Goal: Complete application form: Complete application form

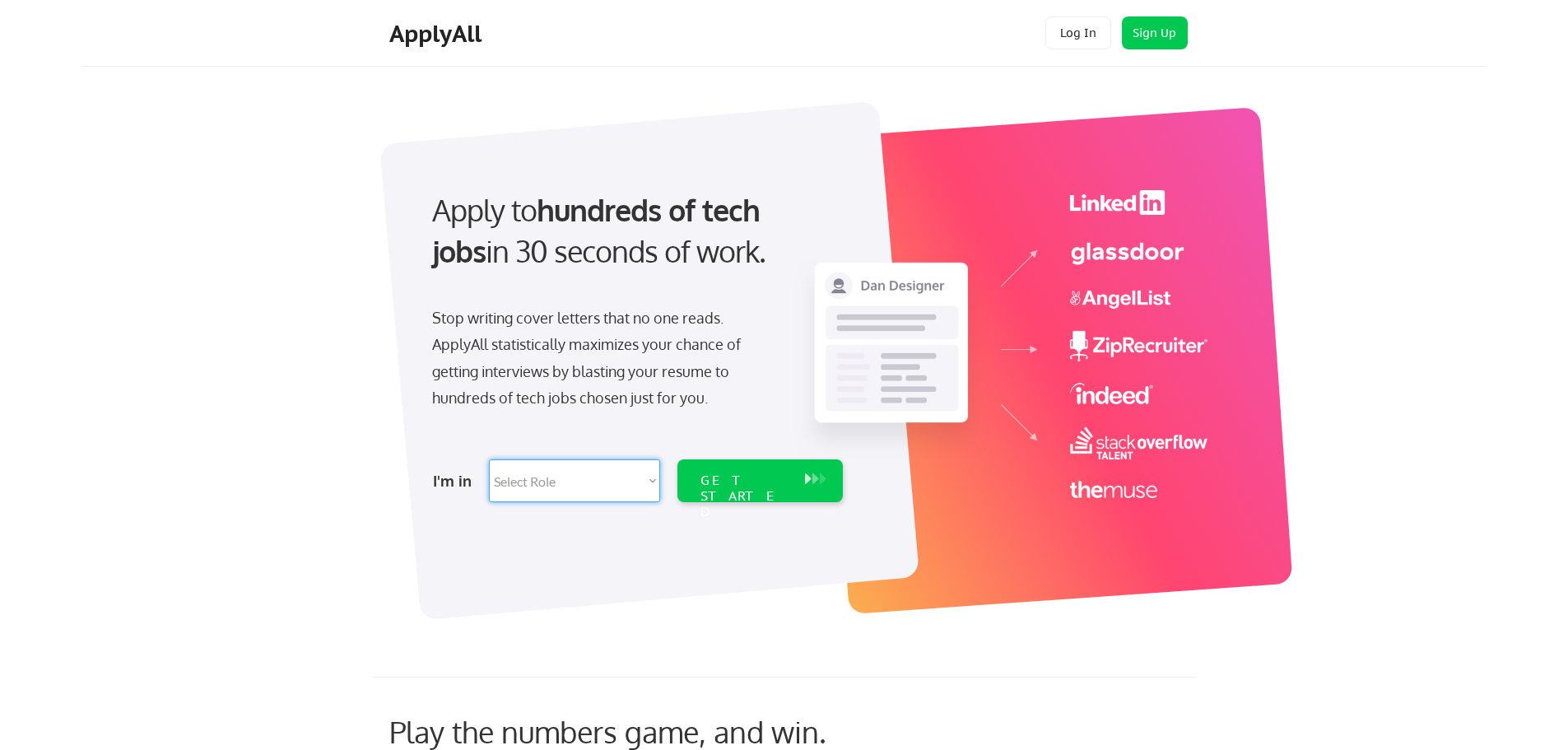
click at [536, 481] on select "Select Role Software Engineering Product Management Customer Success Sales UI/U…" at bounding box center [574, 480] width 171 height 43
select select ""sales""
click at [488, 459] on select "Select Role Software Engineering Product Management Customer Success Sales UI/U…" at bounding box center [574, 480] width 171 height 43
select select ""sales""
click at [767, 468] on div "GET STARTED" at bounding box center [744, 480] width 104 height 43
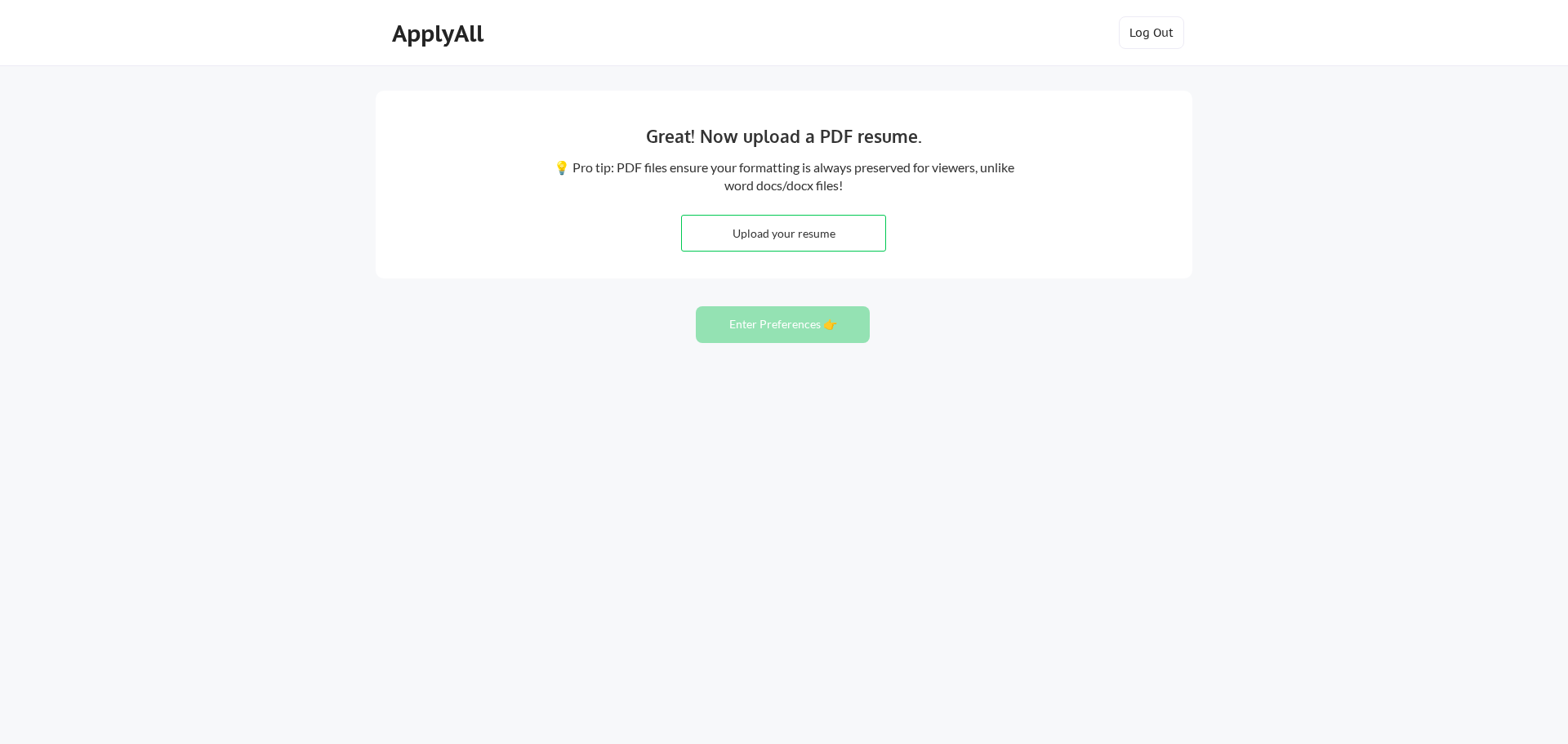
click at [787, 221] on input "file" at bounding box center [784, 233] width 204 height 35
type input "C:\fakepath\KDH CSM Resume.pdf"
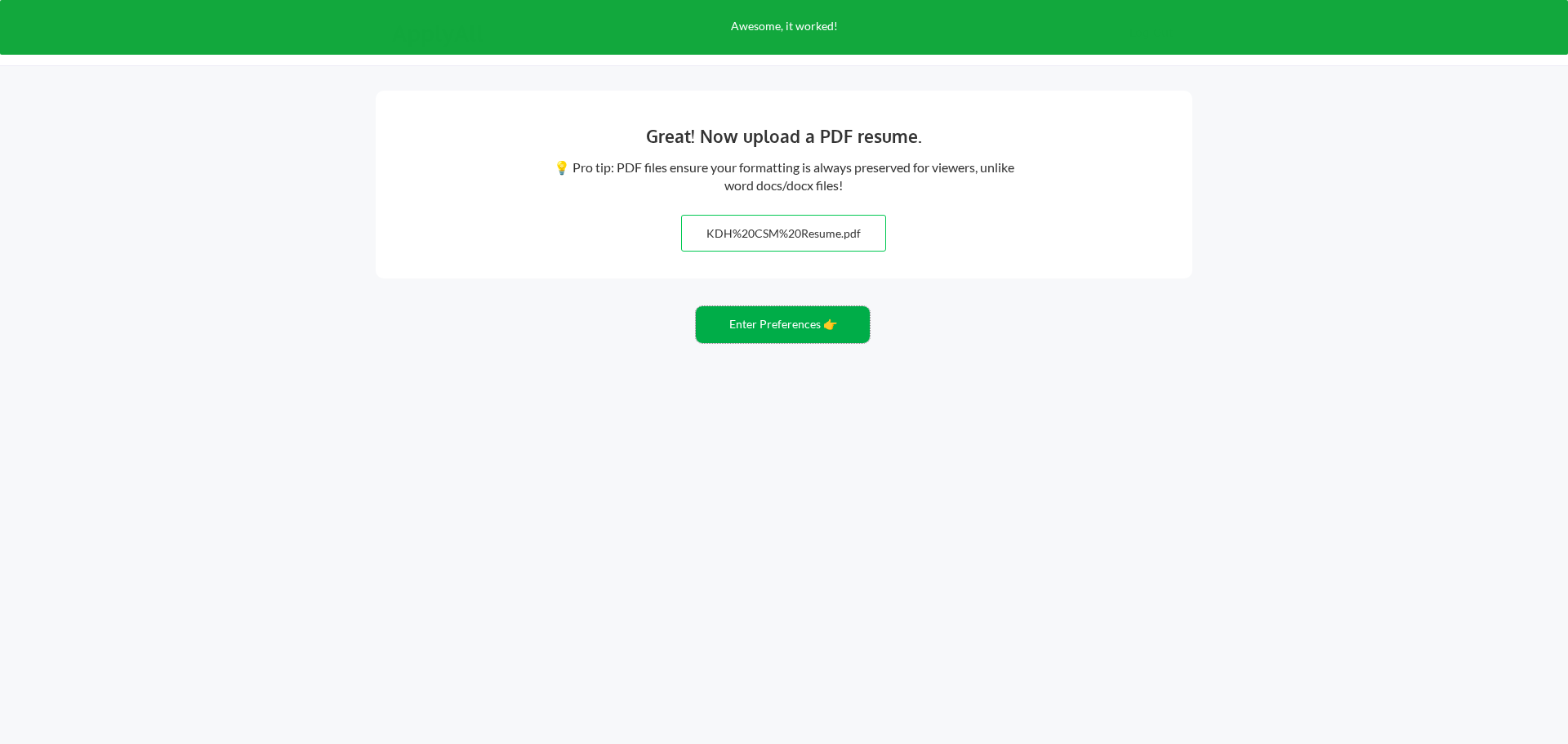
click at [758, 322] on button "Enter Preferences 👉" at bounding box center [783, 324] width 174 height 37
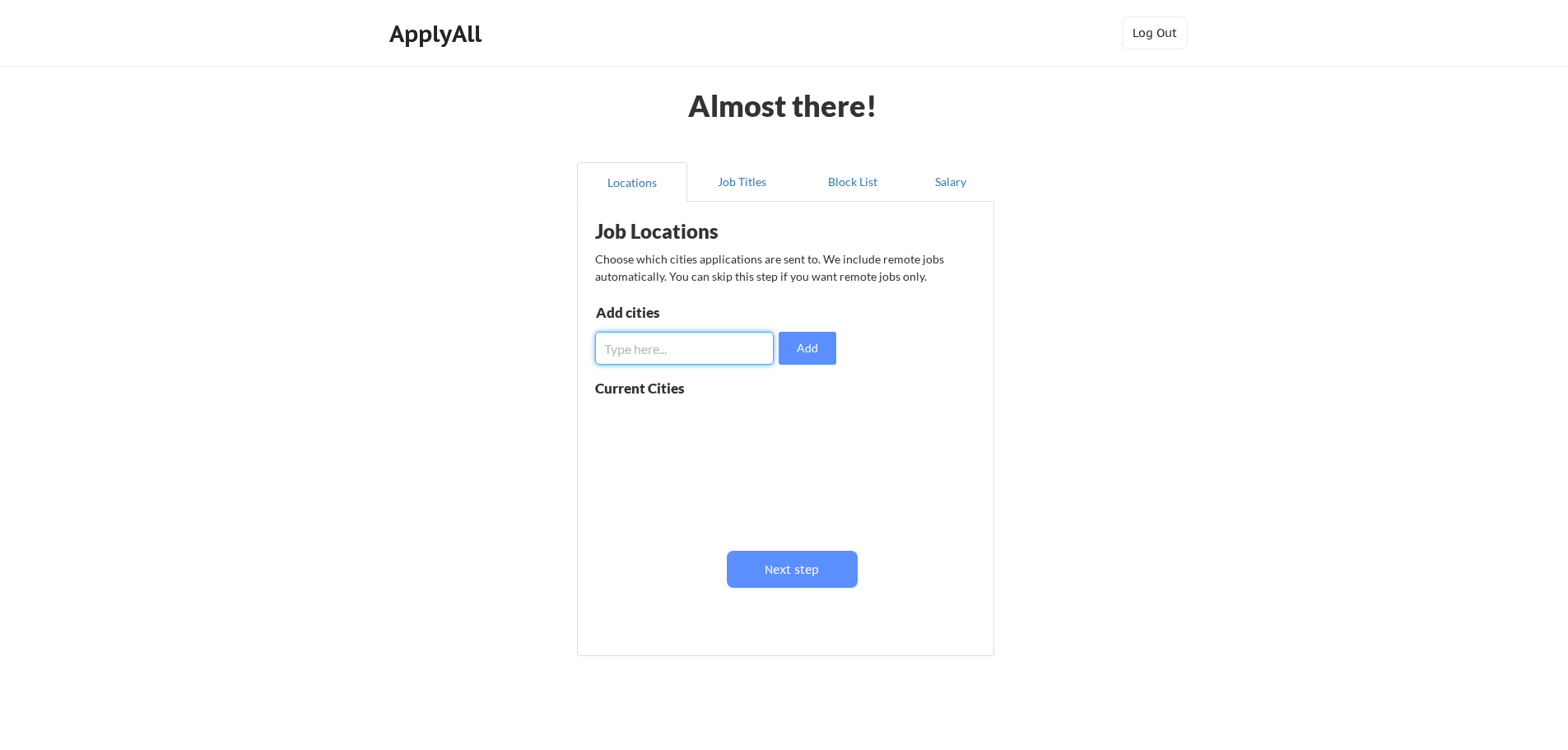
click at [704, 348] on input "input" at bounding box center [684, 348] width 178 height 33
type input "remote"
click at [817, 346] on button "Add" at bounding box center [807, 348] width 57 height 33
click at [805, 561] on button "Next step" at bounding box center [792, 568] width 131 height 37
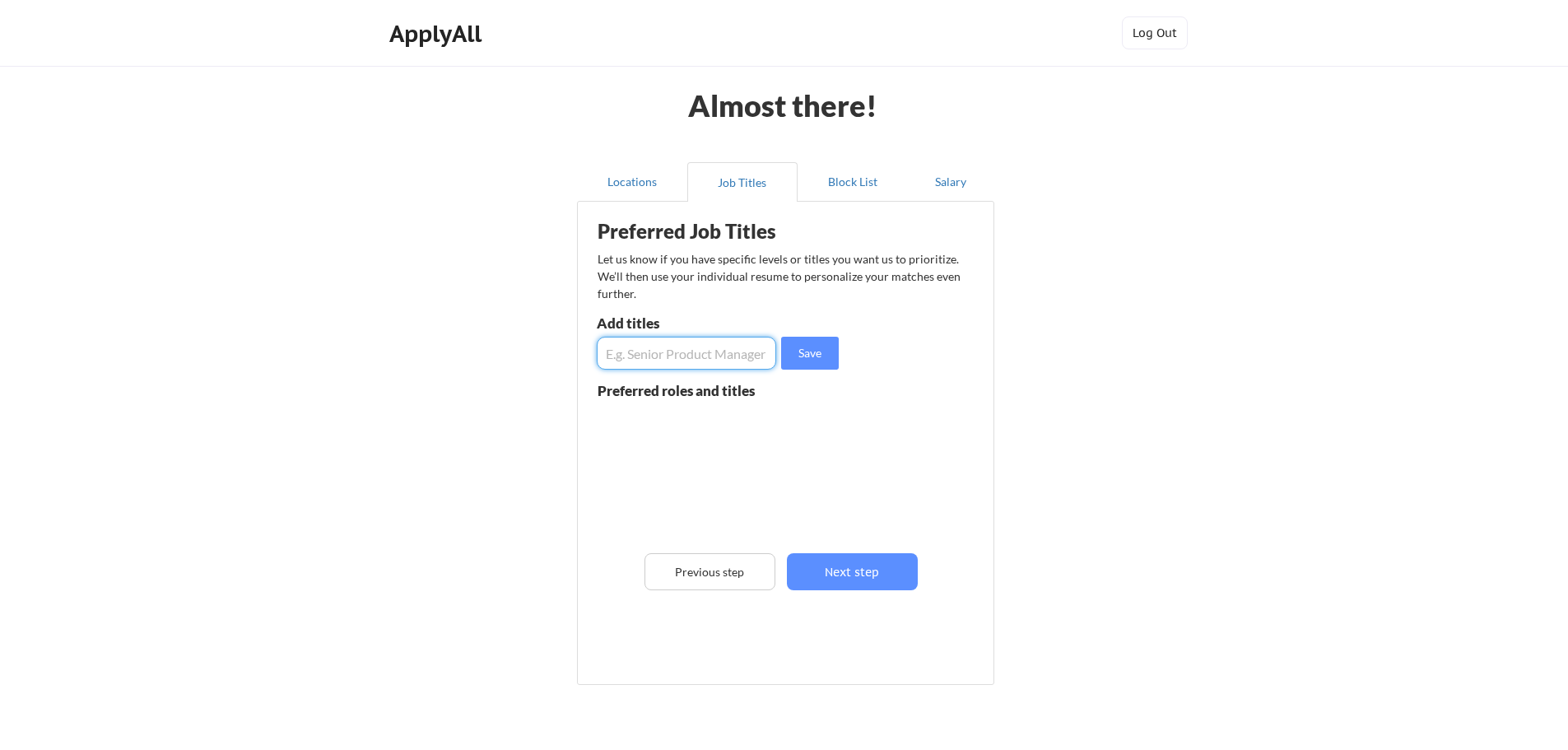
click at [698, 362] on input "input" at bounding box center [687, 353] width 179 height 33
type input "Customer Success Manager"
click at [808, 355] on button "Save" at bounding box center [810, 353] width 57 height 33
click at [680, 355] on input "input" at bounding box center [687, 353] width 179 height 33
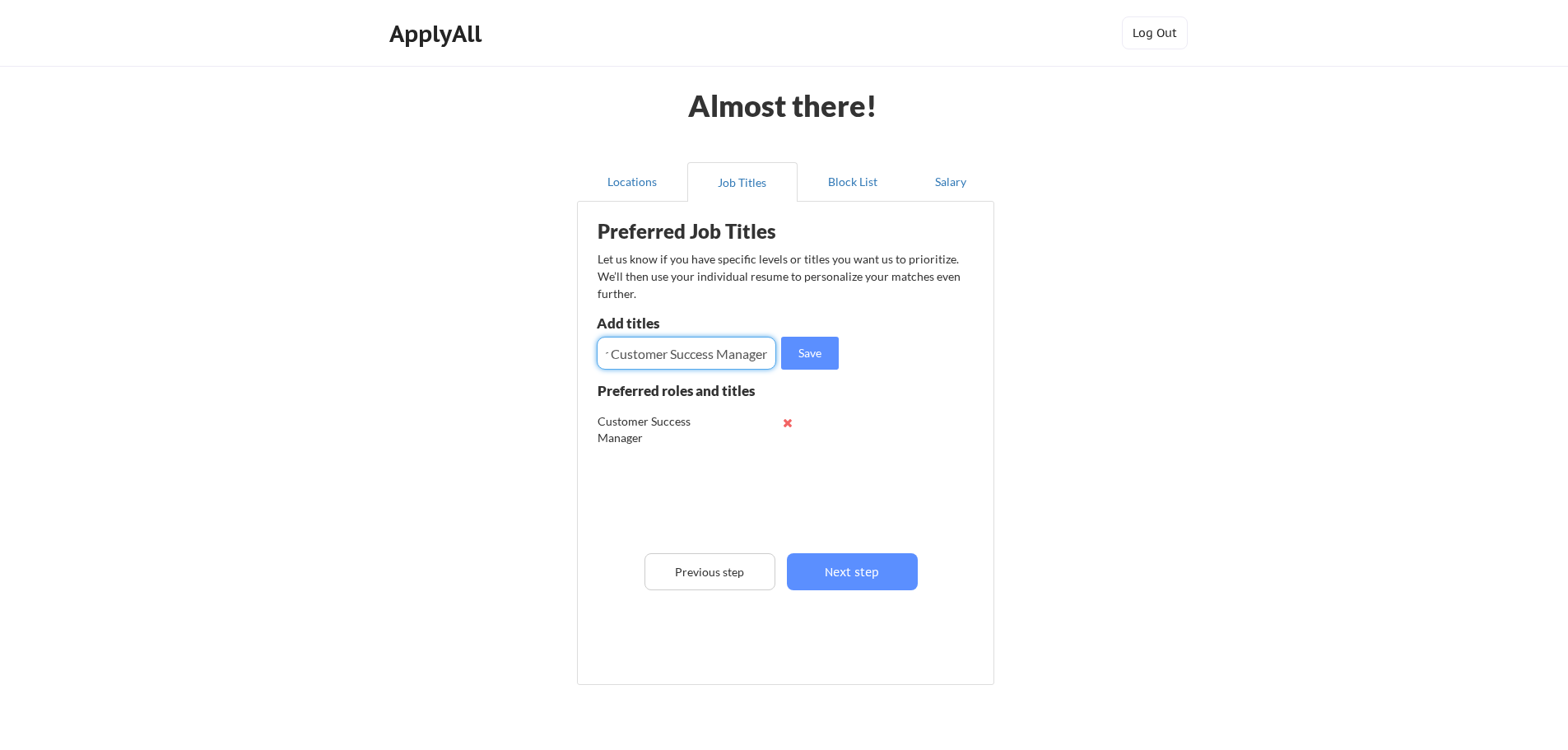
type input "Senior Customer Success Manager"
click at [654, 360] on input "input" at bounding box center [687, 353] width 179 height 33
type input "Implementation Manager"
click at [799, 364] on button "Save" at bounding box center [810, 353] width 57 height 33
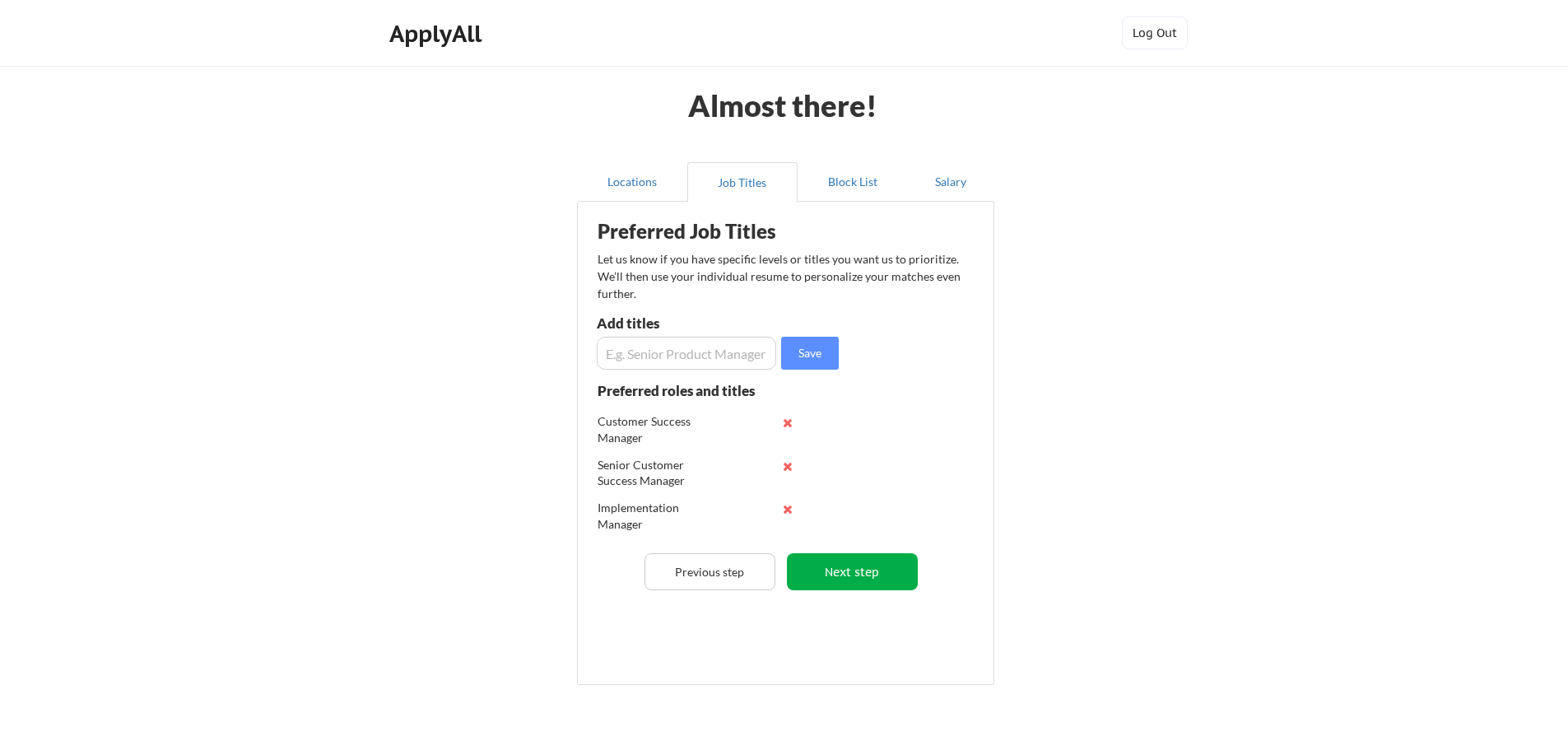
click at [884, 566] on button "Next step" at bounding box center [852, 571] width 131 height 37
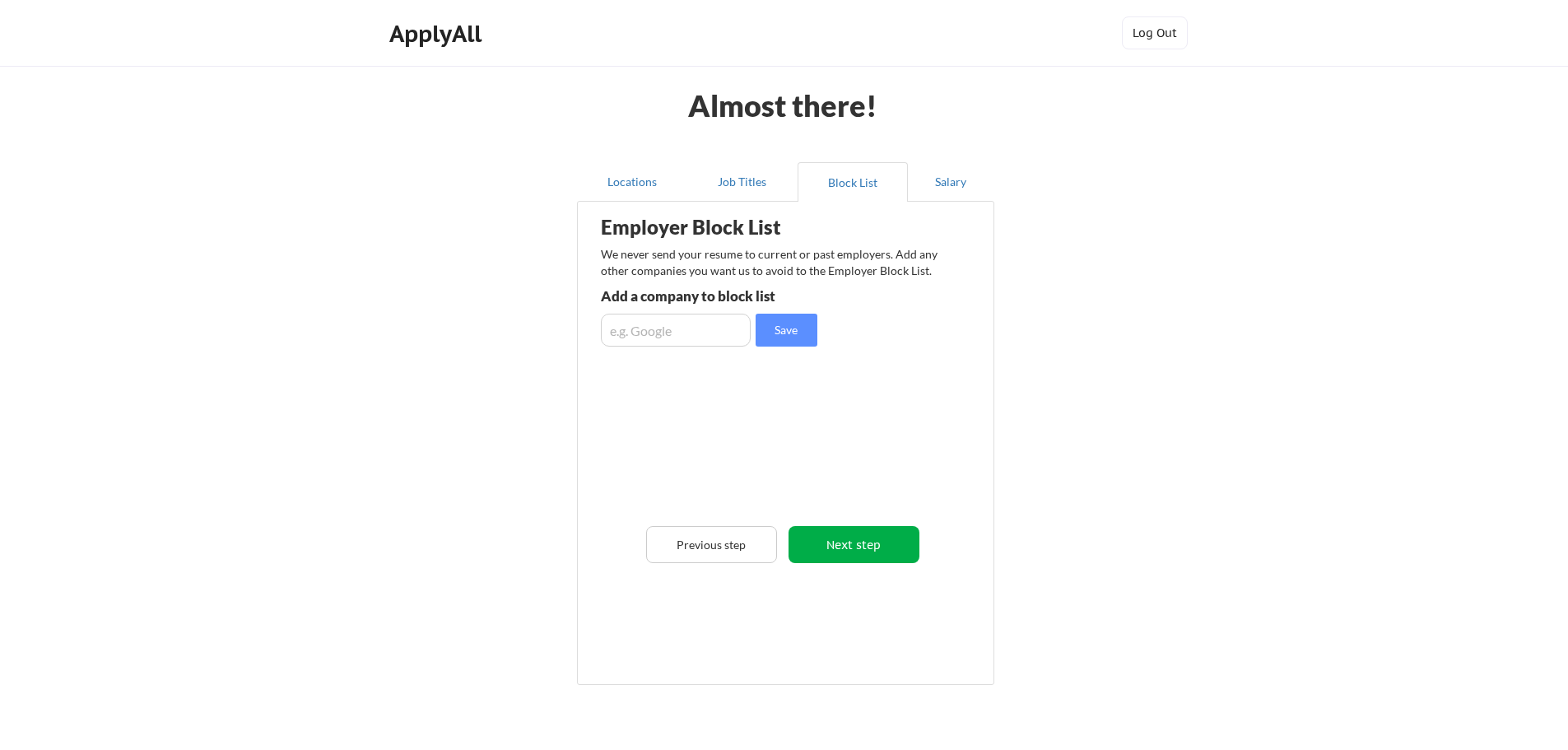
click at [860, 540] on button "Next step" at bounding box center [854, 544] width 131 height 37
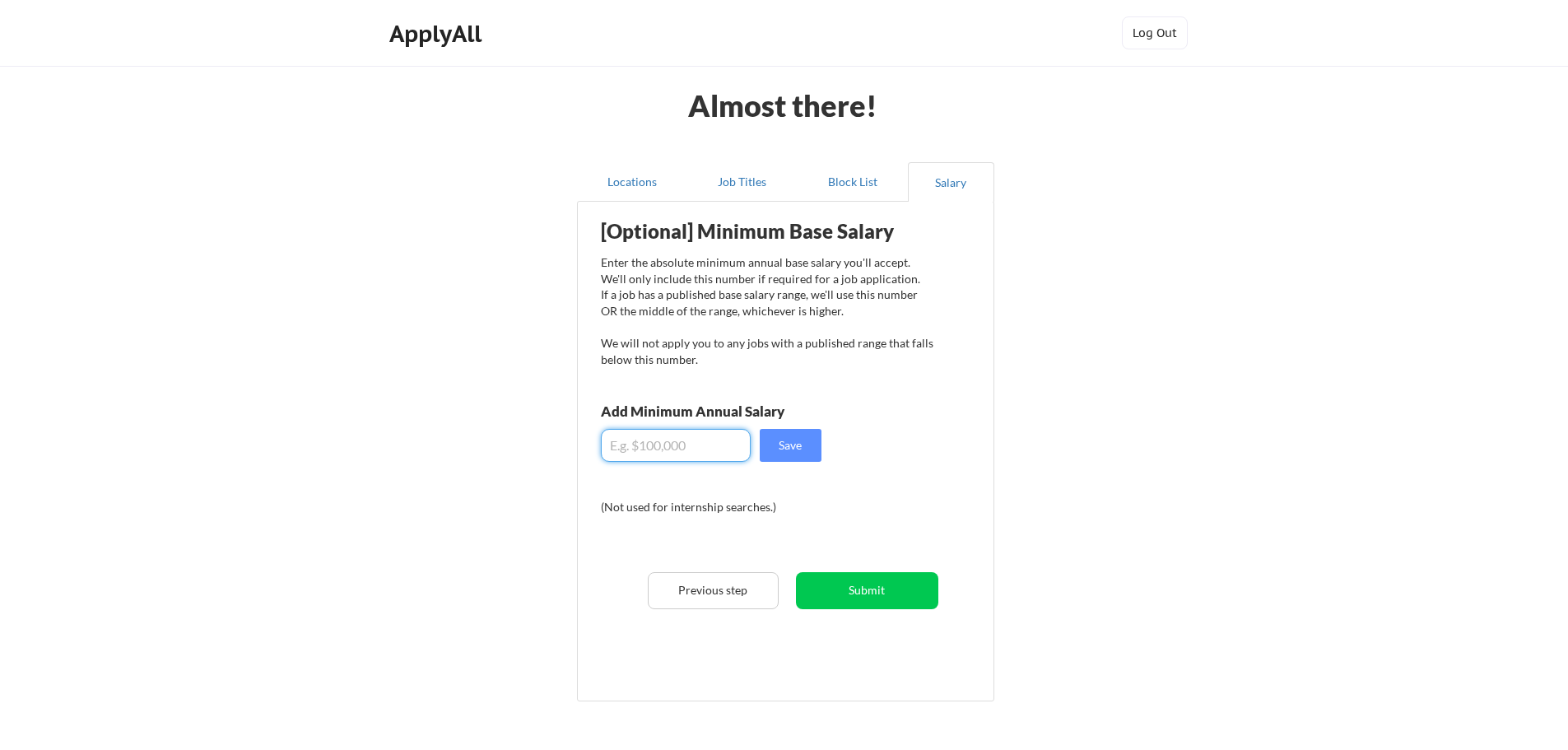
click at [679, 446] on input "input" at bounding box center [675, 445] width 149 height 33
click at [787, 445] on button "Save" at bounding box center [790, 445] width 62 height 33
click at [681, 443] on input "input" at bounding box center [675, 445] width 149 height 33
type input "$105,000"
click at [794, 445] on button "Save" at bounding box center [790, 445] width 62 height 33
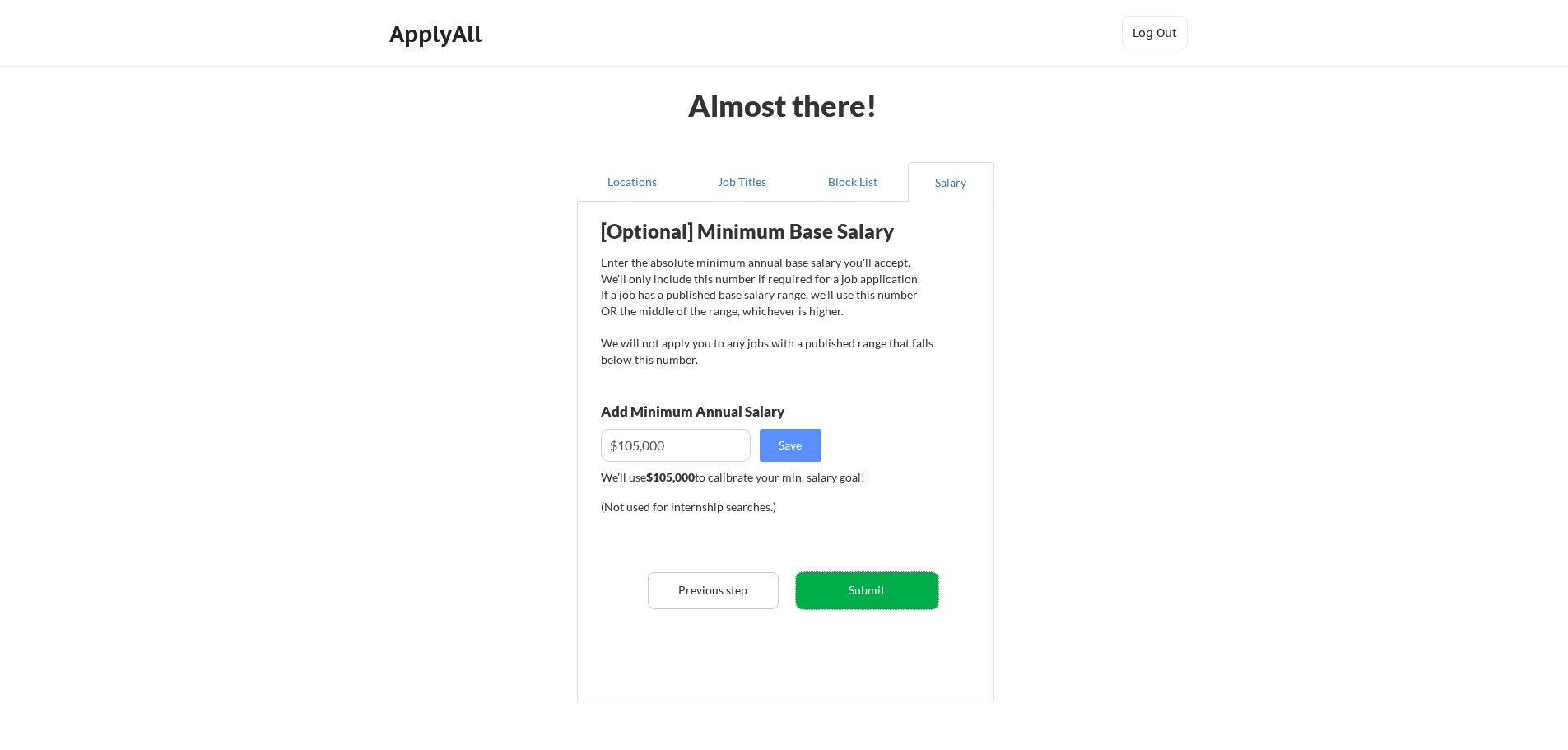
click at [874, 592] on button "Submit" at bounding box center [867, 590] width 143 height 37
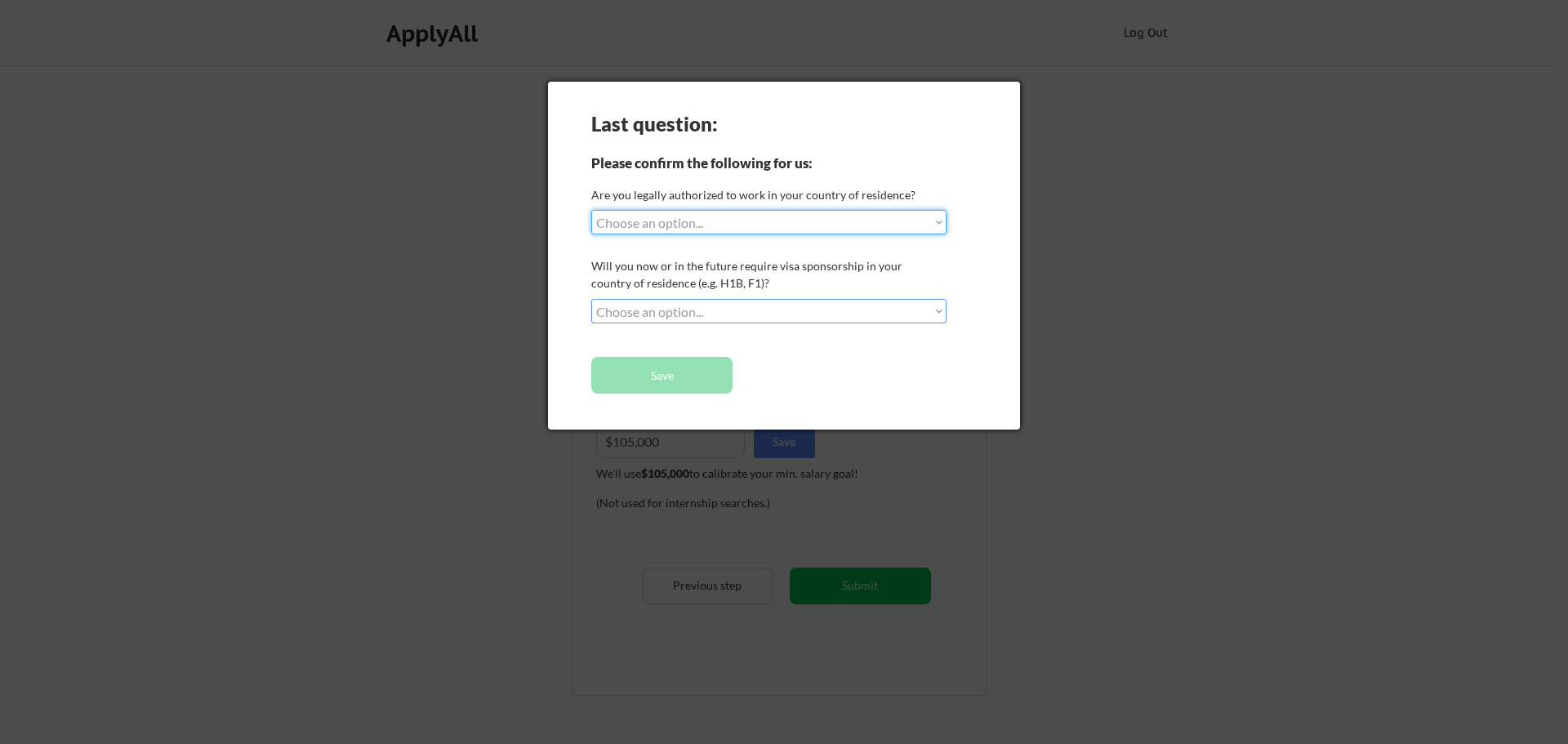
click at [762, 229] on select "Choose an option... Yes, I am a US Citizen Yes, I am a Canadian Citizen Yes, I …" at bounding box center [769, 222] width 355 height 24
select select ""yes__i_am_a_us_citizen""
click at [592, 209] on select "Choose an option... Yes, I am a US Citizen Yes, I am a Canadian Citizen Yes, I …" at bounding box center [769, 222] width 355 height 24
click at [795, 308] on select "Choose an option... No, I will not need sponsorship Yes, I will need sponsorship" at bounding box center [769, 311] width 355 height 24
click at [592, 299] on select "Choose an option... No, I will not need sponsorship Yes, I will need sponsorship" at bounding box center [769, 311] width 355 height 24
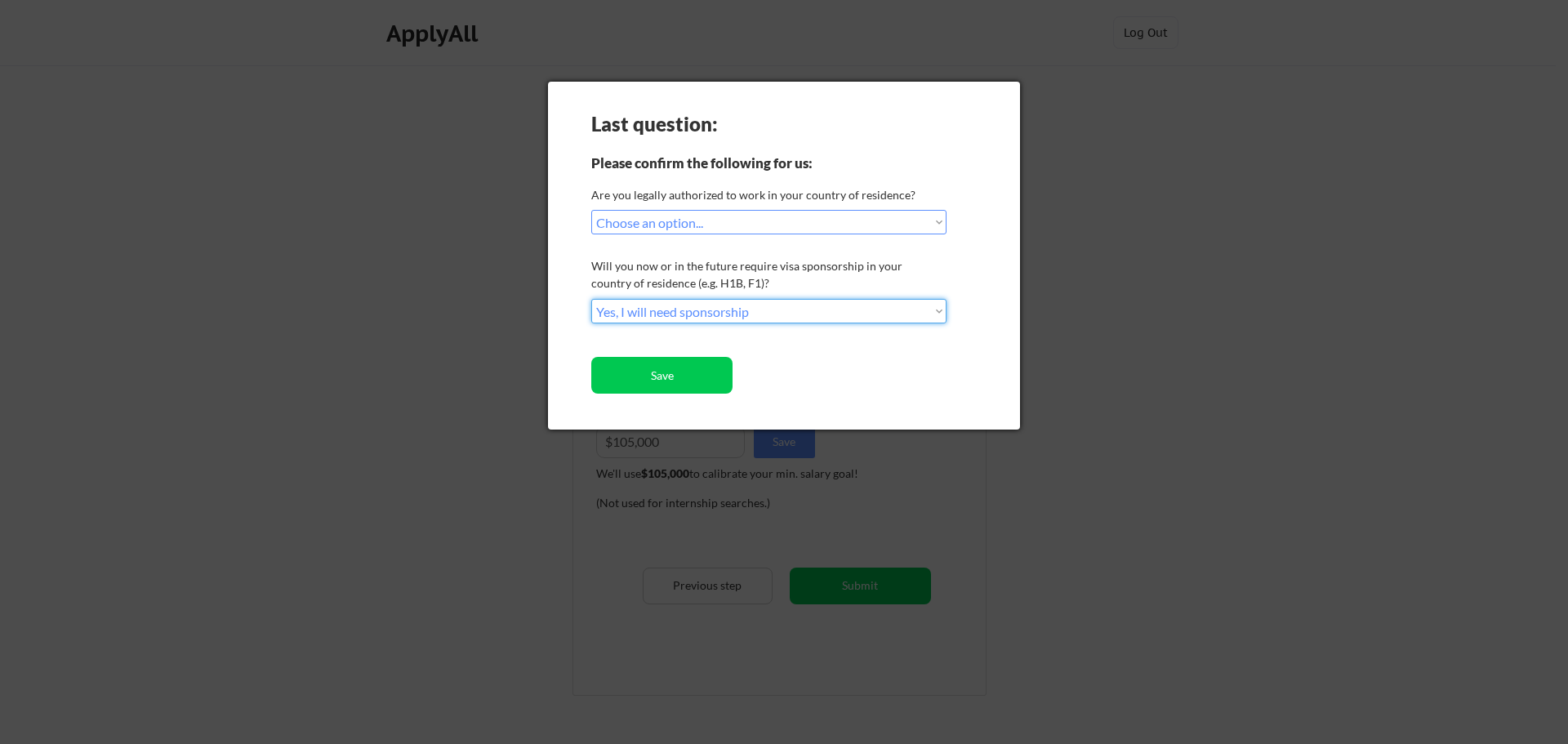
click at [673, 322] on select "Choose an option... No, I will not need sponsorship Yes, I will need sponsorship" at bounding box center [769, 311] width 355 height 24
select select ""no__i_will_not_need_sponsorship""
click at [592, 299] on select "Choose an option... No, I will not need sponsorship Yes, I will need sponsorship" at bounding box center [769, 311] width 355 height 24
click at [689, 375] on button "Save" at bounding box center [662, 375] width 141 height 37
